Goal: Information Seeking & Learning: Find specific fact

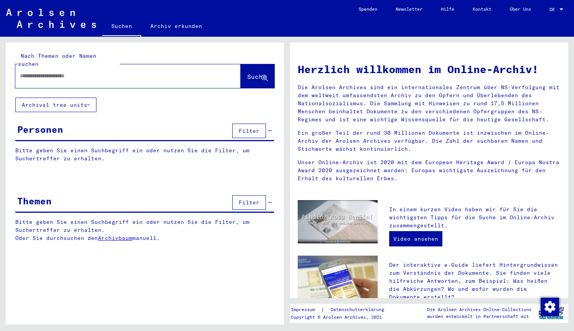
click at [141, 147] on p "Bitte geben Sie einen Suchbegriff ein oder nutzen Sie die Filter, um Suchertref…" at bounding box center [144, 155] width 259 height 16
click at [78, 122] on div "Personen Filter" at bounding box center [144, 132] width 259 height 20
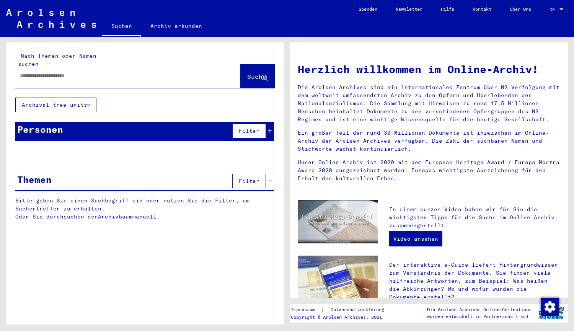
click at [64, 122] on div "Personen Filter" at bounding box center [144, 132] width 259 height 20
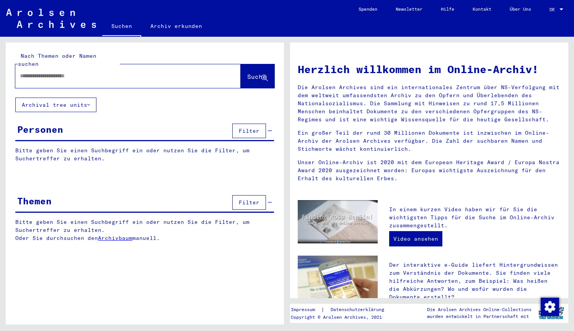
click at [67, 72] on input "text" at bounding box center [119, 76] width 198 height 8
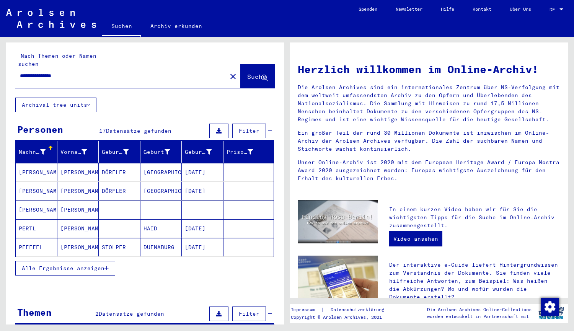
type input "**********"
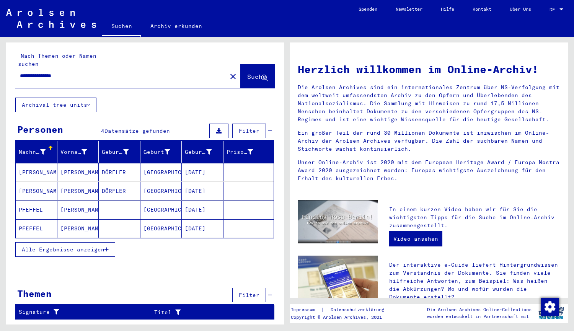
click at [83, 201] on mat-cell "[PERSON_NAME]" at bounding box center [78, 210] width 42 height 18
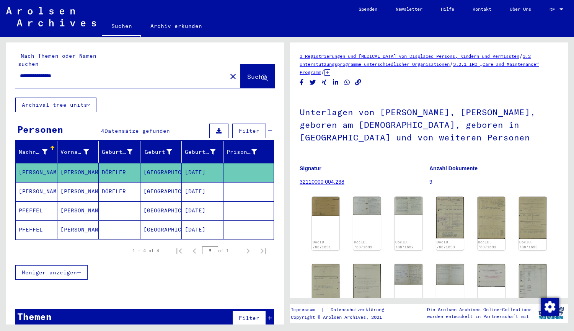
click at [123, 220] on mat-cell at bounding box center [120, 229] width 42 height 19
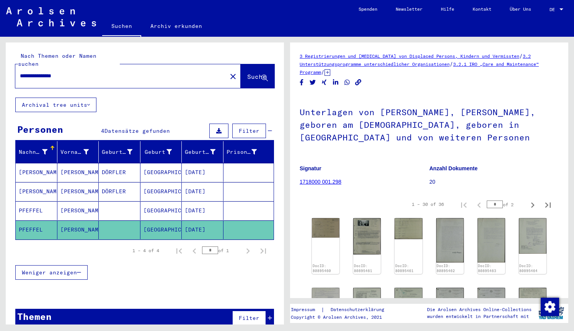
click at [122, 202] on mat-cell at bounding box center [120, 210] width 42 height 19
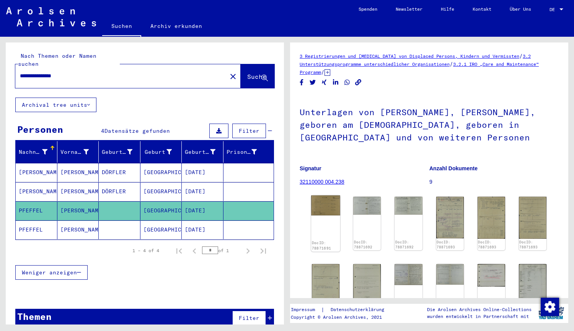
drag, startPoint x: 325, startPoint y: 215, endPoint x: 320, endPoint y: 204, distance: 12.0
click at [320, 204] on img at bounding box center [325, 206] width 29 height 20
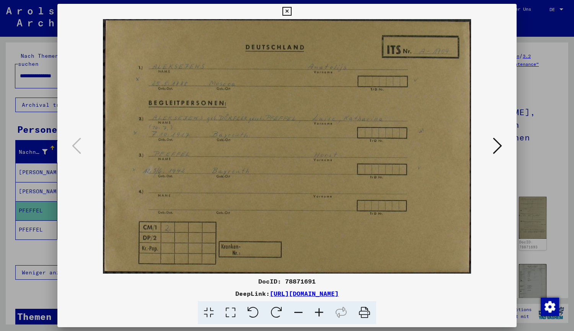
click at [501, 146] on icon at bounding box center [497, 146] width 9 height 18
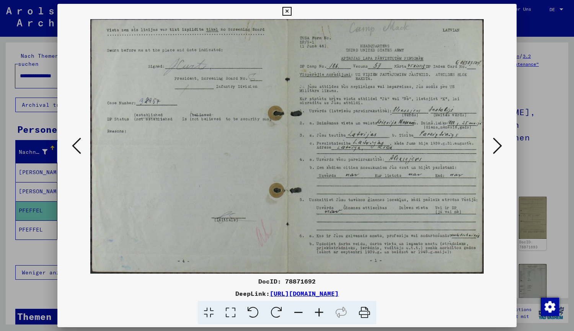
click at [498, 145] on icon at bounding box center [497, 146] width 9 height 18
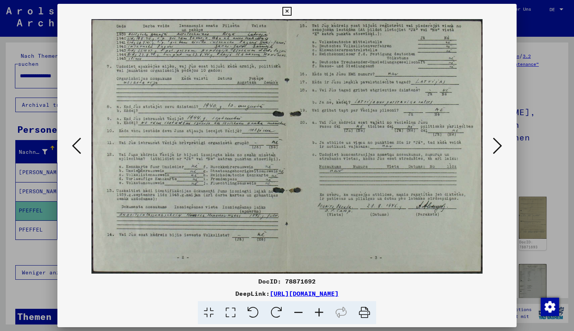
click at [498, 145] on icon at bounding box center [497, 146] width 9 height 18
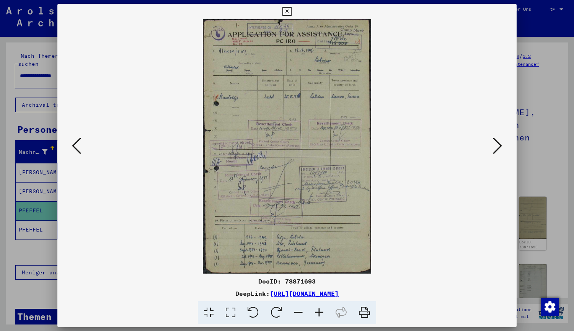
click at [498, 145] on icon at bounding box center [497, 146] width 9 height 18
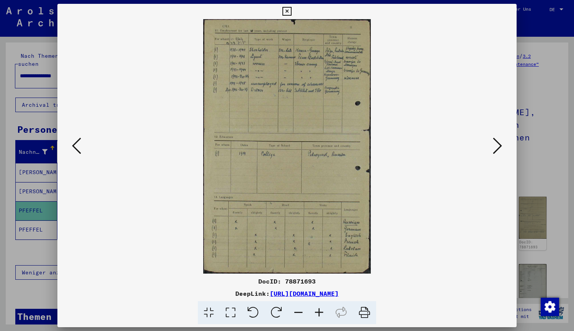
click at [498, 145] on icon at bounding box center [497, 146] width 9 height 18
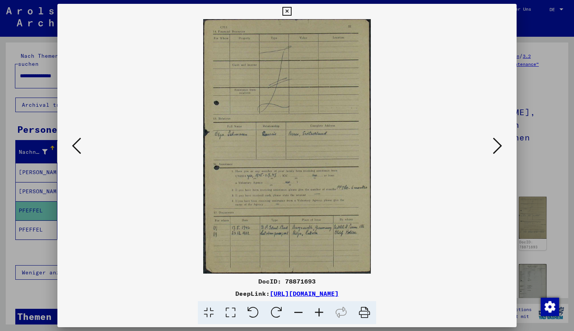
click at [498, 145] on icon at bounding box center [497, 146] width 9 height 18
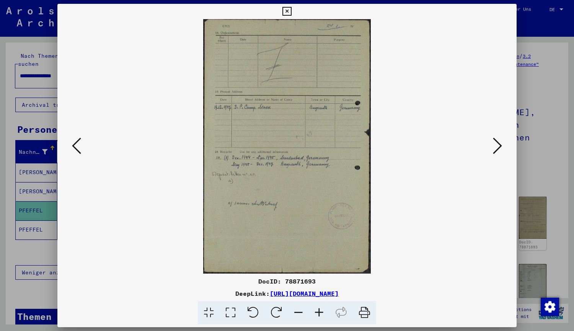
click at [498, 145] on icon at bounding box center [497, 146] width 9 height 18
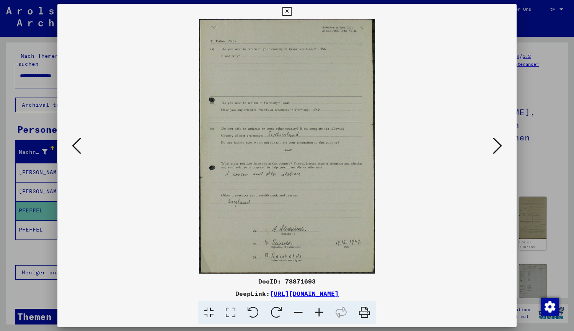
click at [496, 143] on icon at bounding box center [497, 146] width 9 height 18
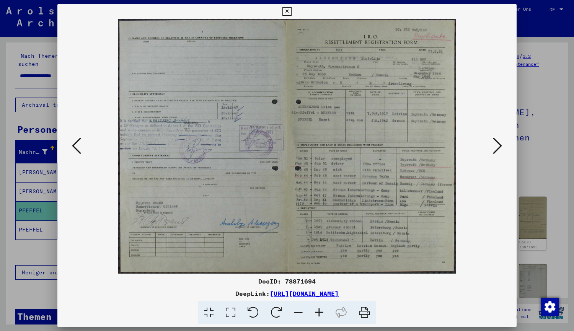
click at [496, 143] on icon at bounding box center [497, 146] width 9 height 18
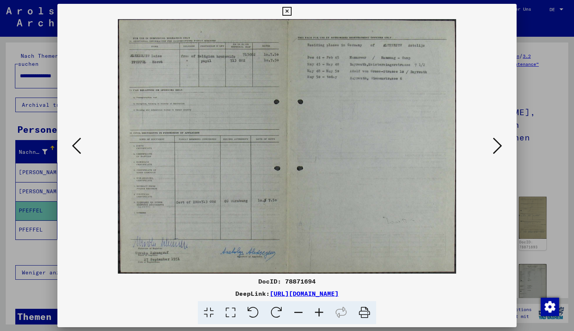
click at [75, 148] on icon at bounding box center [76, 146] width 9 height 18
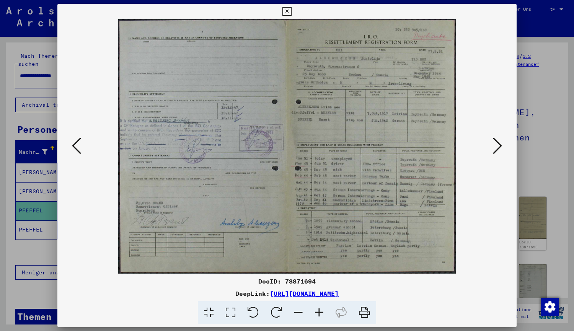
click at [75, 148] on icon at bounding box center [76, 146] width 9 height 18
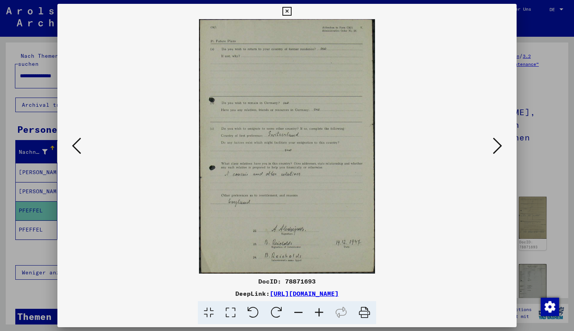
click at [75, 149] on icon at bounding box center [76, 146] width 9 height 18
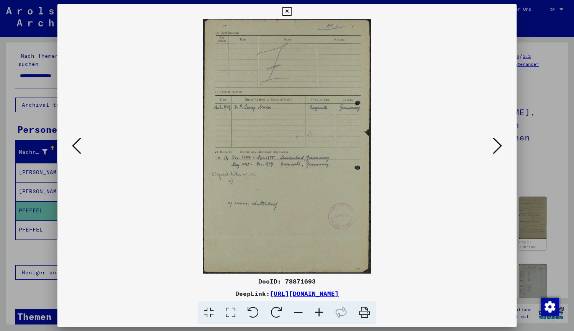
click at [75, 149] on icon at bounding box center [76, 146] width 9 height 18
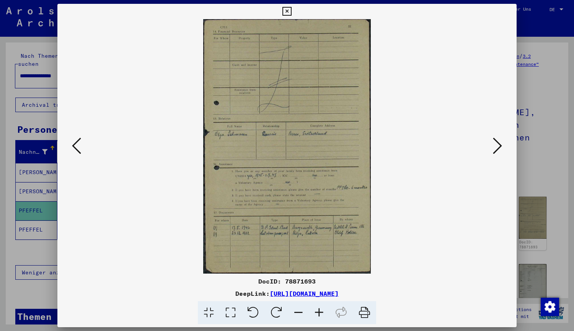
click at [75, 149] on icon at bounding box center [76, 146] width 9 height 18
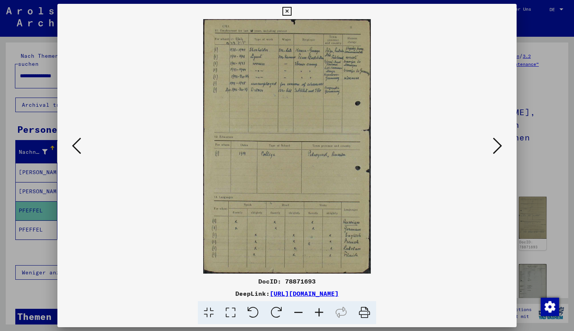
click at [75, 149] on icon at bounding box center [76, 146] width 9 height 18
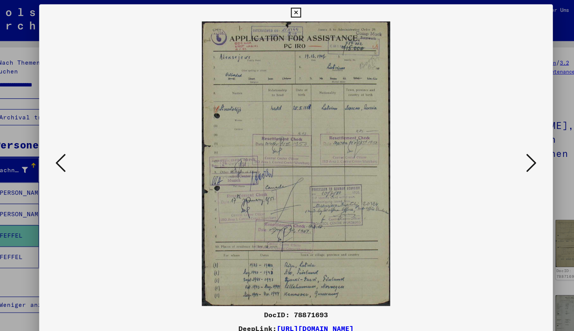
click at [289, 12] on icon at bounding box center [286, 11] width 9 height 9
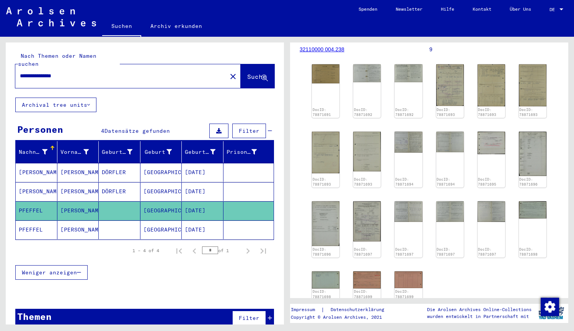
scroll to position [159, 0]
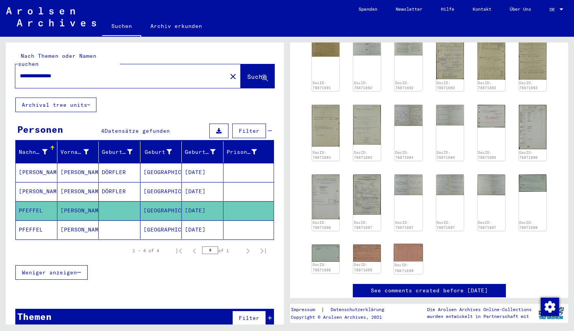
click at [397, 248] on img at bounding box center [408, 253] width 29 height 18
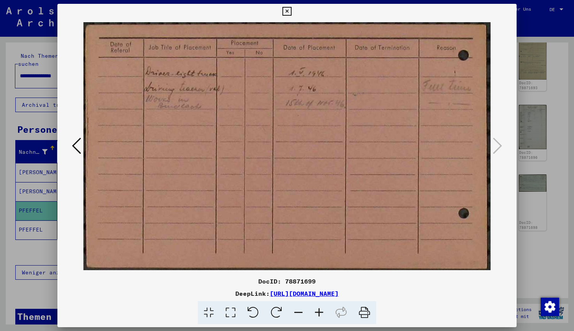
click at [78, 148] on icon at bounding box center [76, 146] width 9 height 18
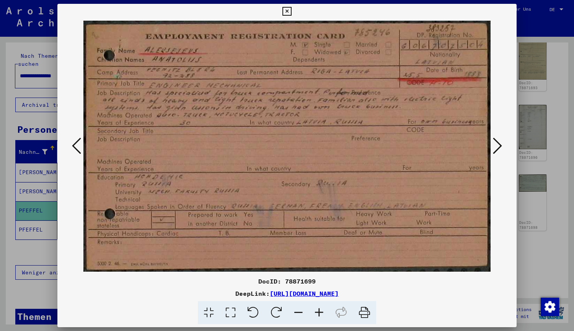
click at [78, 148] on icon at bounding box center [76, 146] width 9 height 18
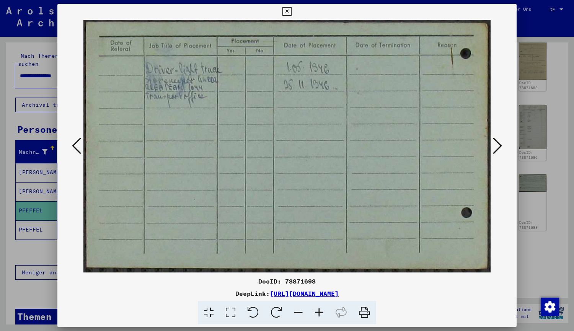
click at [78, 148] on icon at bounding box center [76, 146] width 9 height 18
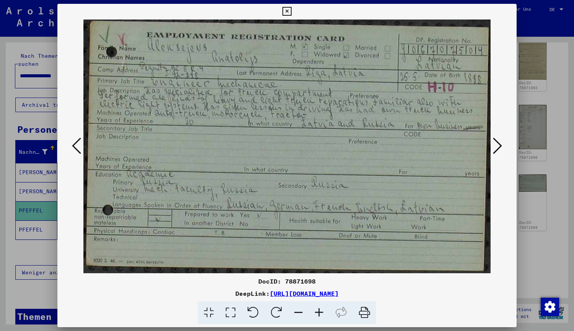
click at [287, 11] on icon at bounding box center [286, 11] width 9 height 9
